Goal: Find specific page/section

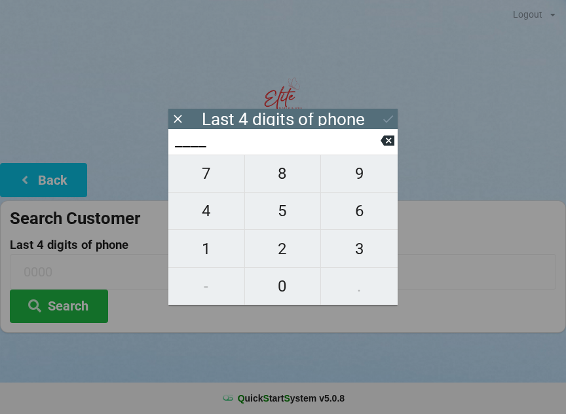
click at [279, 258] on span "2" at bounding box center [283, 249] width 76 height 28
type input "2___"
click at [284, 215] on span "5" at bounding box center [283, 211] width 76 height 28
type input "25__"
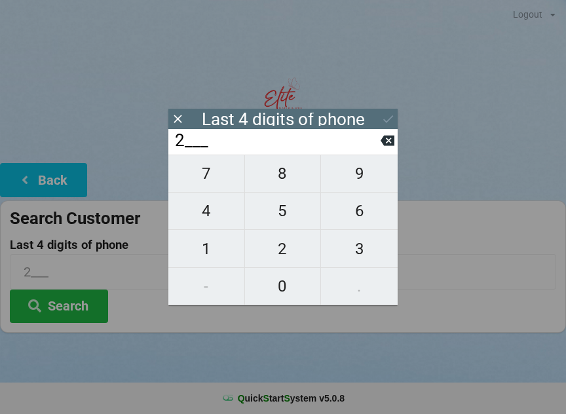
type input "25__"
click at [367, 177] on span "9" at bounding box center [359, 174] width 77 height 28
type input "259_"
click at [286, 180] on span "8" at bounding box center [283, 174] width 76 height 28
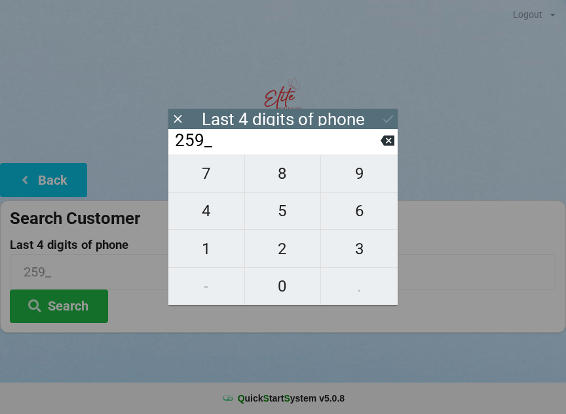
type input "2598"
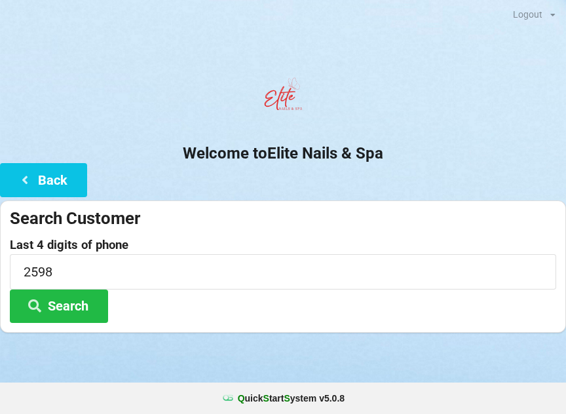
click at [202, 354] on div at bounding box center [283, 349] width 566 height 33
click at [71, 307] on button "Search" at bounding box center [59, 306] width 98 height 33
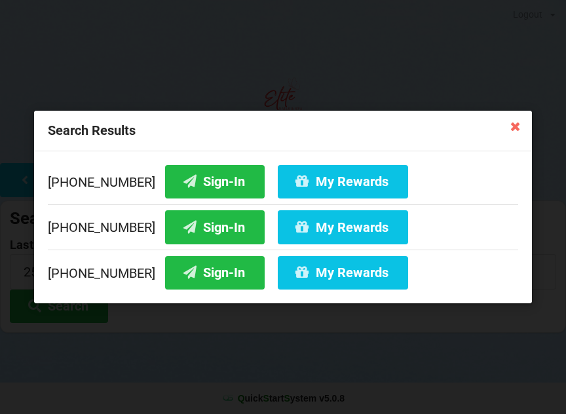
click at [191, 183] on button "Sign-In" at bounding box center [215, 181] width 100 height 33
